Goal: Register for event/course

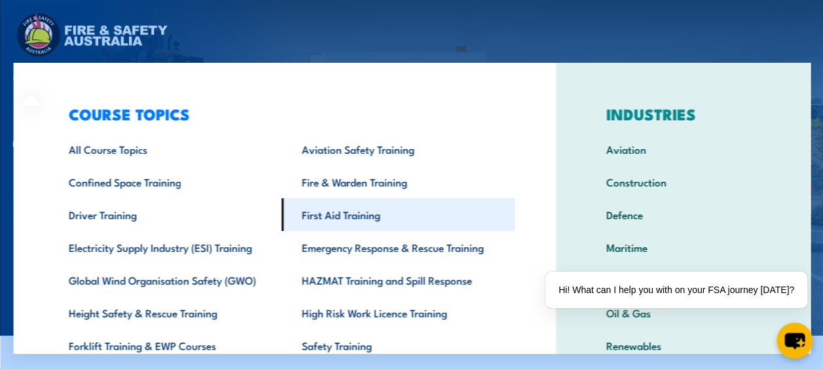
click at [355, 211] on link "First Aid Training" at bounding box center [397, 214] width 233 height 33
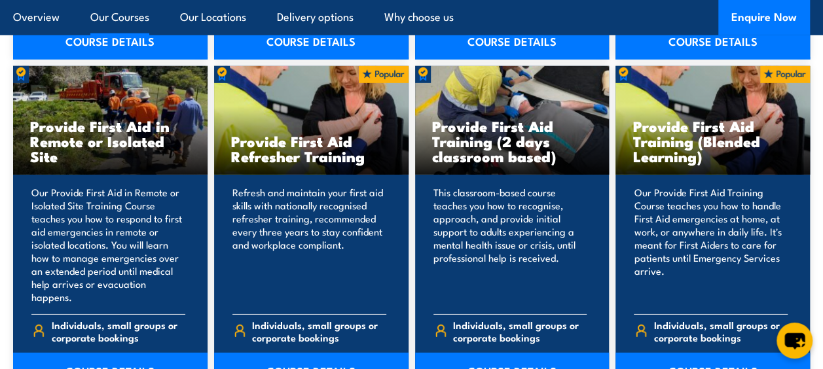
scroll to position [1976, 0]
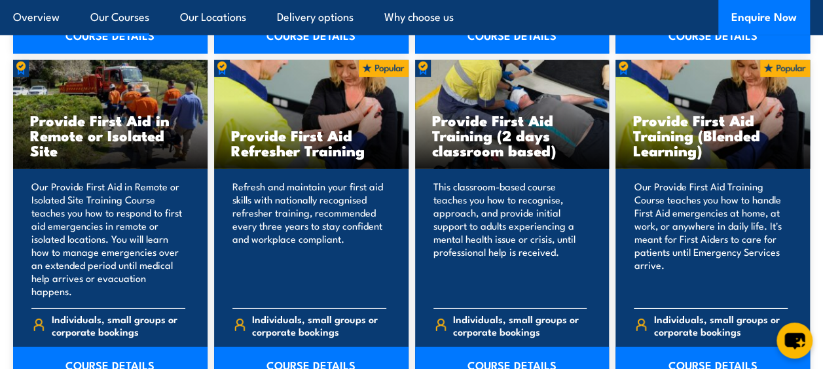
click at [715, 347] on link "COURSE DETAILS" at bounding box center [712, 365] width 194 height 37
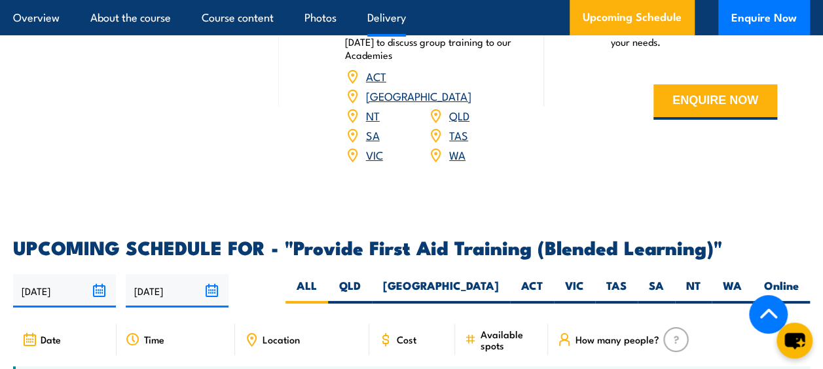
scroll to position [2360, 0]
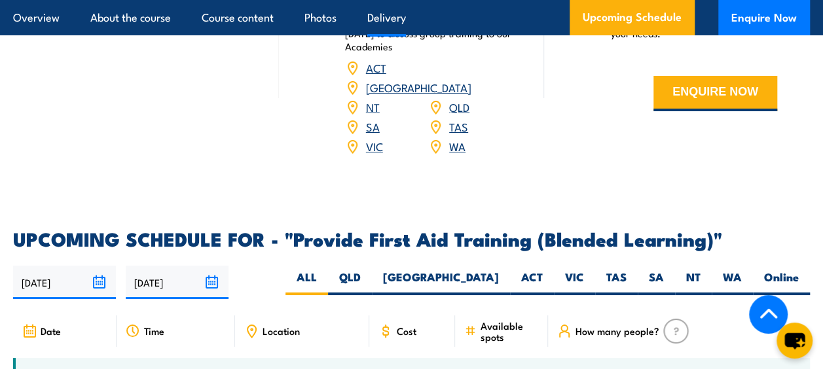
click at [379, 154] on link "VIC" at bounding box center [374, 146] width 17 height 16
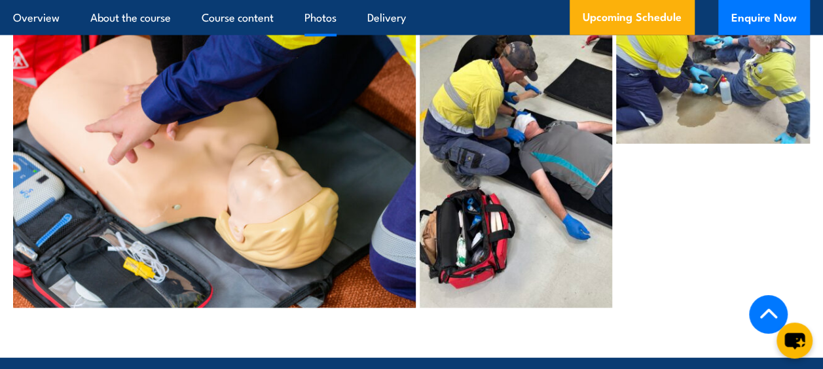
scroll to position [3922, 0]
